Goal: Task Accomplishment & Management: Use online tool/utility

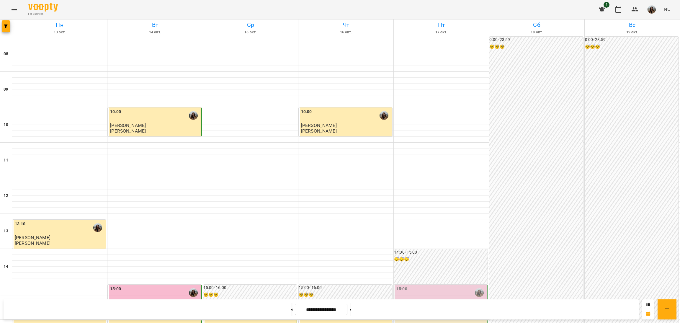
scroll to position [192, 0]
click at [351, 309] on button at bounding box center [350, 309] width 1 height 13
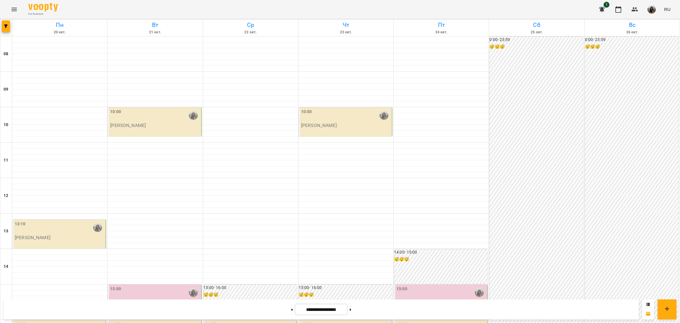
scroll to position [147, 0]
click at [291, 305] on button at bounding box center [291, 309] width 1 height 13
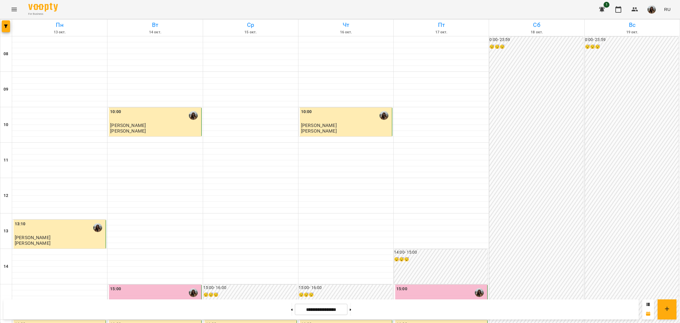
scroll to position [236, 0]
click at [291, 311] on button at bounding box center [291, 309] width 1 height 13
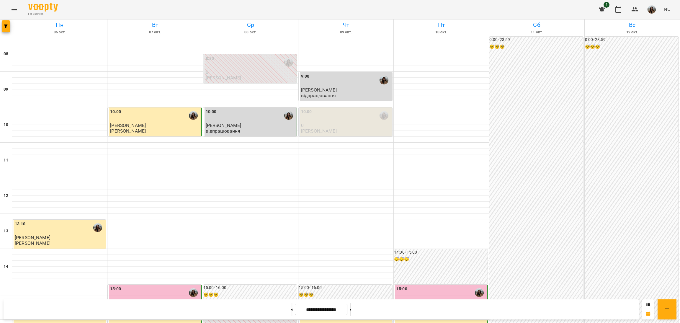
click at [351, 311] on button at bounding box center [350, 309] width 1 height 13
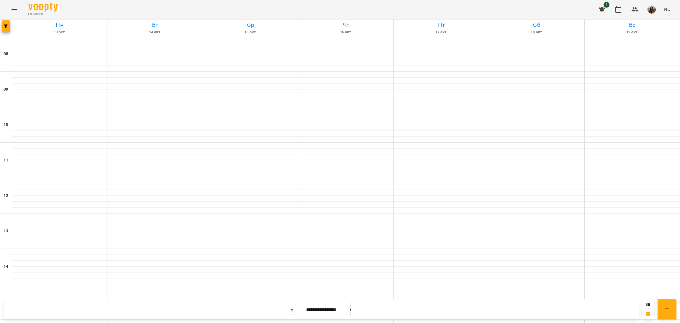
click at [351, 311] on button at bounding box center [350, 309] width 1 height 13
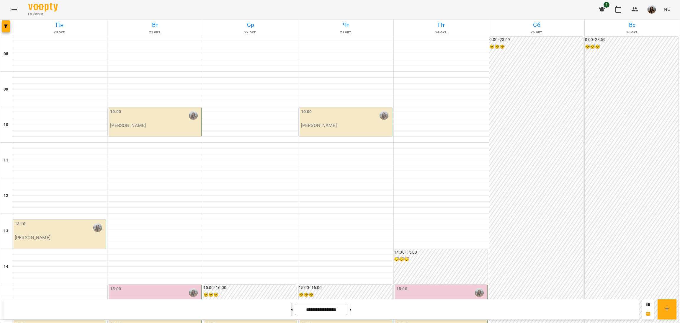
click at [291, 305] on button at bounding box center [291, 309] width 1 height 13
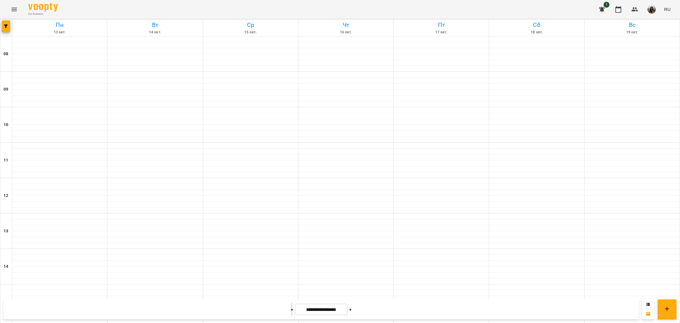
click at [291, 305] on button at bounding box center [291, 309] width 1 height 13
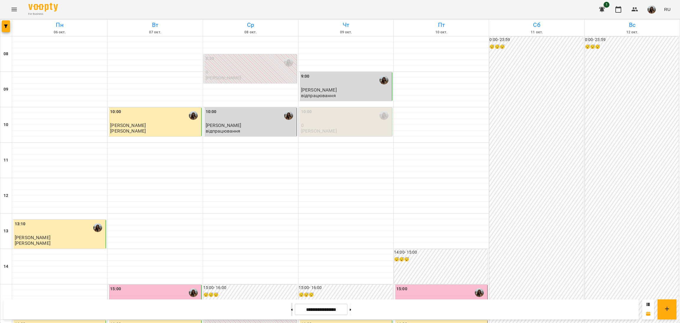
click at [291, 305] on button at bounding box center [291, 309] width 1 height 13
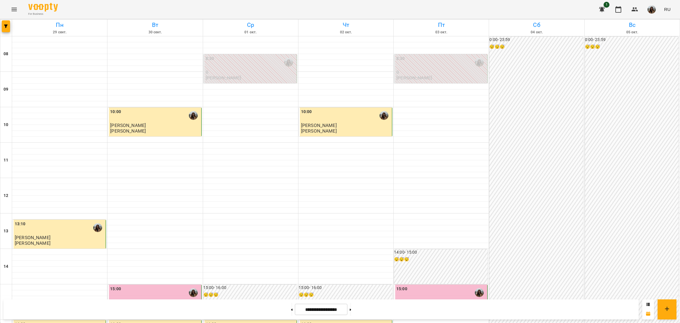
scroll to position [192, 0]
click at [351, 311] on button at bounding box center [350, 309] width 1 height 13
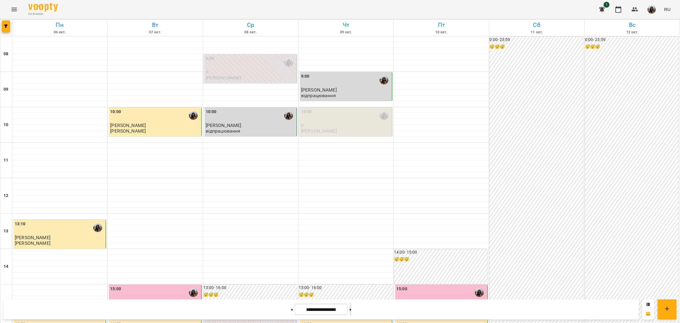
click at [351, 311] on button at bounding box center [350, 309] width 1 height 13
type input "**********"
